Goal: Task Accomplishment & Management: Manage account settings

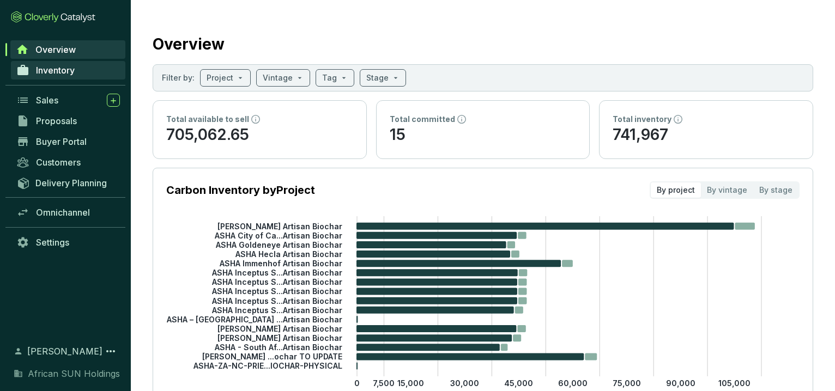
scroll to position [14, 0]
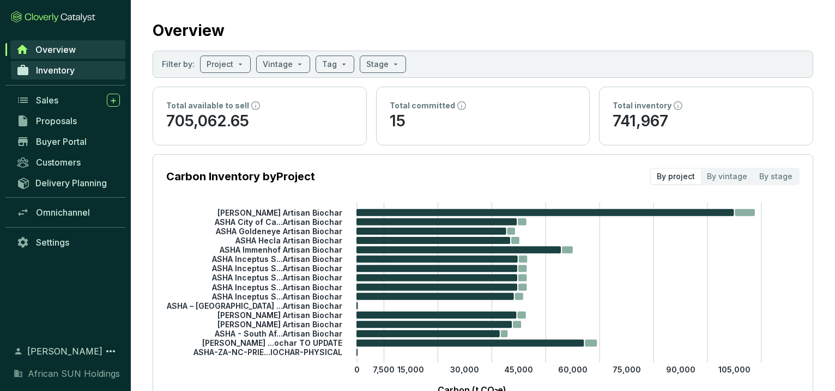
click at [55, 74] on span "Inventory" at bounding box center [55, 70] width 39 height 11
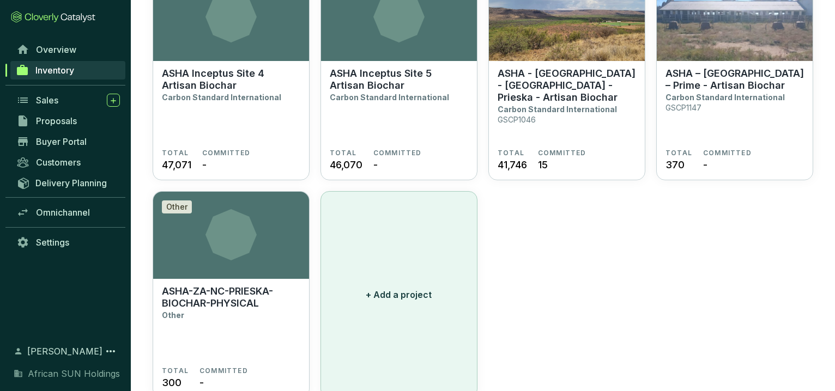
scroll to position [818, 0]
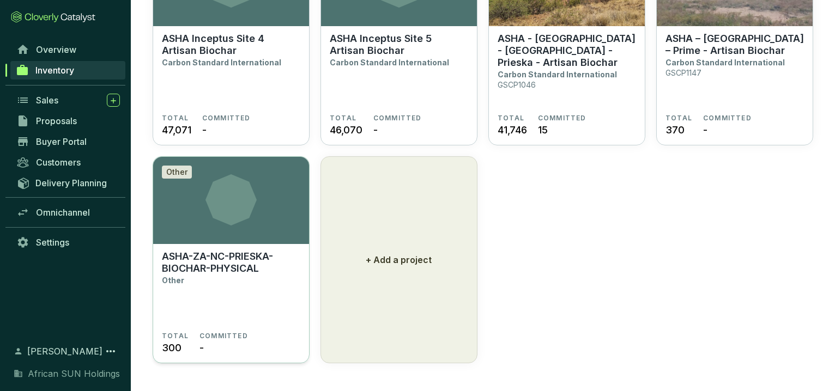
click at [231, 258] on p "ASHA-ZA-NC-PRIESKA-BIOCHAR-PHYSICAL" at bounding box center [231, 263] width 138 height 24
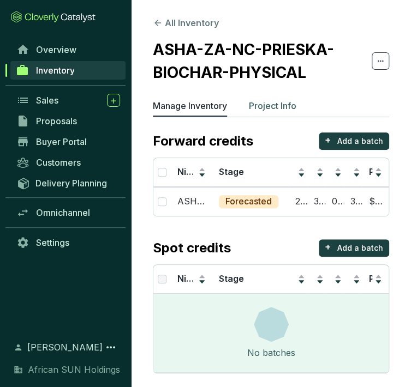
click at [276, 105] on p "Project Info" at bounding box center [272, 105] width 47 height 13
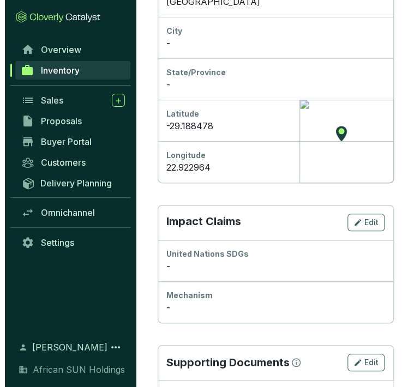
scroll to position [606, 0]
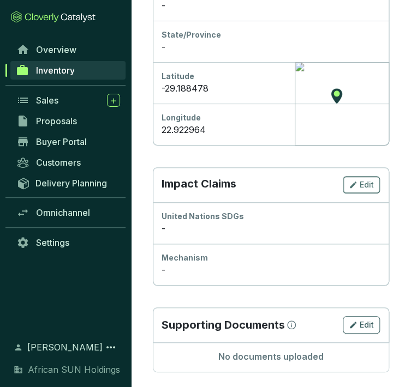
click at [372, 186] on span "Edit" at bounding box center [366, 184] width 14 height 11
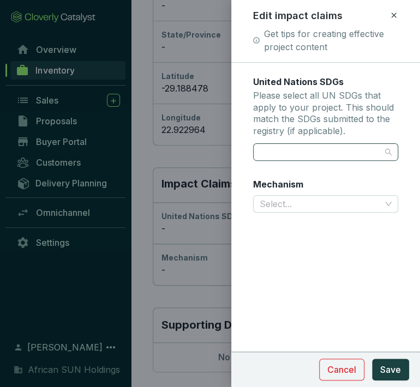
click at [293, 153] on div at bounding box center [319, 151] width 129 height 15
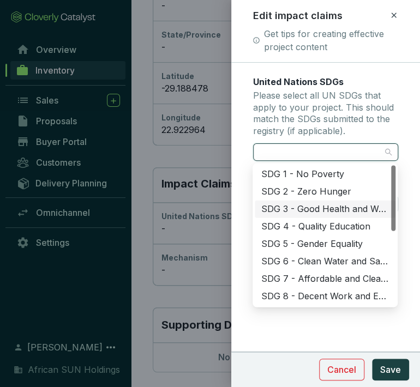
click at [300, 207] on div "SDG 3 - Good Health and Well-Being" at bounding box center [325, 209] width 128 height 12
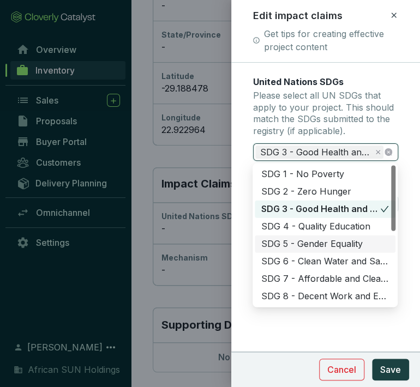
click at [300, 248] on div "SDG 5 - Gender Equality" at bounding box center [325, 244] width 128 height 12
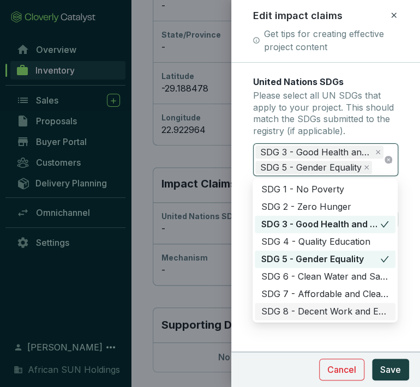
click at [311, 310] on div "SDG 8 - Decent Work and Economic Growth" at bounding box center [325, 311] width 128 height 12
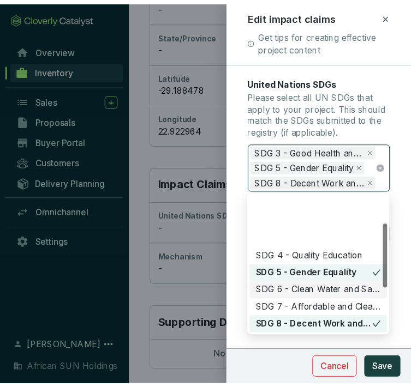
scroll to position [121, 0]
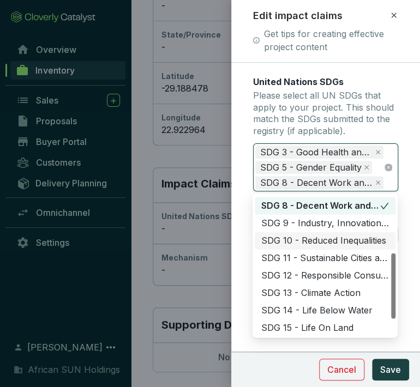
click at [299, 237] on div "SDG 10 - Reduced Inequalities" at bounding box center [325, 240] width 128 height 12
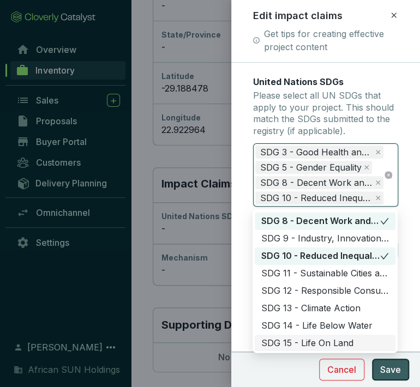
click at [401, 376] on button "Save" at bounding box center [390, 370] width 37 height 22
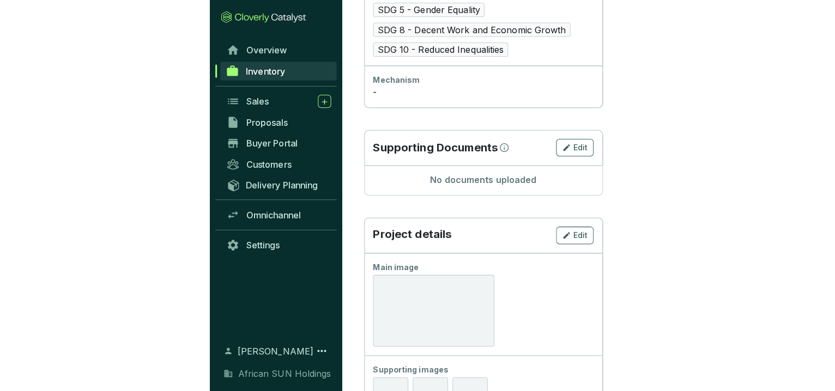
scroll to position [503, 0]
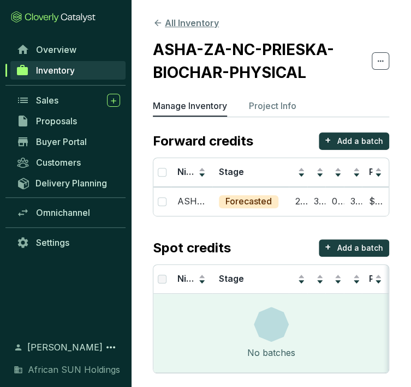
click at [183, 23] on button "All Inventory" at bounding box center [186, 22] width 66 height 13
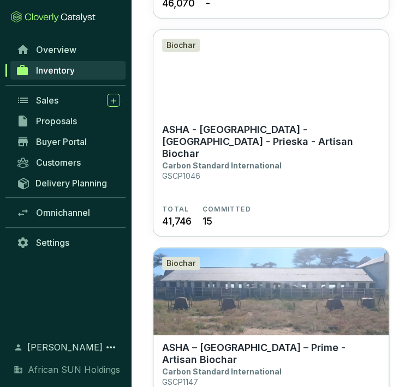
scroll to position [3112, 0]
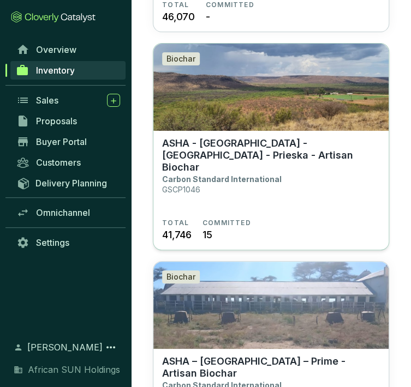
click at [247, 137] on p "ASHA - [GEOGRAPHIC_DATA] - [GEOGRAPHIC_DATA] - Prieska - Artisan Biochar" at bounding box center [271, 155] width 218 height 36
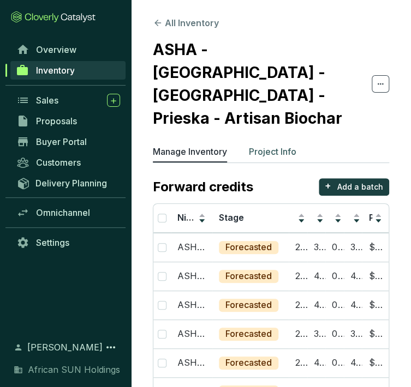
click at [270, 145] on p "Project Info" at bounding box center [272, 151] width 47 height 13
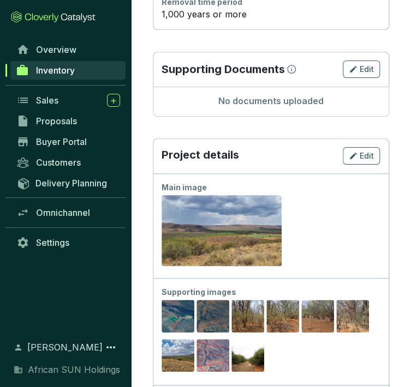
scroll to position [969, 0]
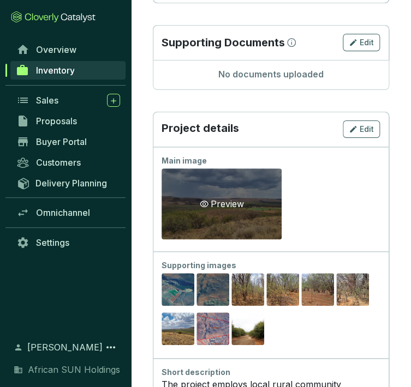
click at [262, 175] on div "Preview" at bounding box center [221, 203] width 120 height 71
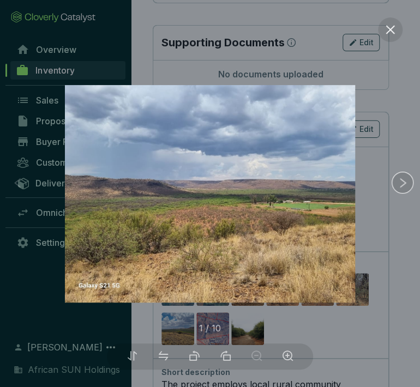
click at [262, 175] on img at bounding box center [210, 194] width 290 height 218
click at [410, 240] on div at bounding box center [210, 193] width 420 height 387
